Goal: Task Accomplishment & Management: Manage account settings

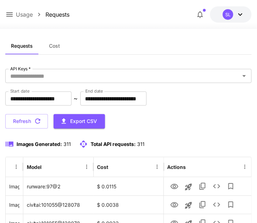
click at [241, 16] on icon at bounding box center [240, 14] width 8 height 8
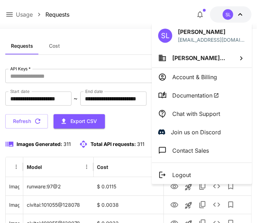
click at [205, 74] on p "Account & Billing" at bounding box center [194, 77] width 45 height 8
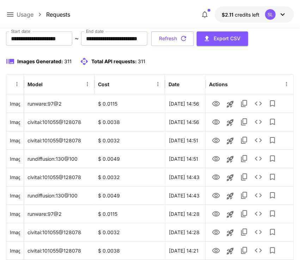
scroll to position [72, 0]
